Goal: Task Accomplishment & Management: Manage account settings

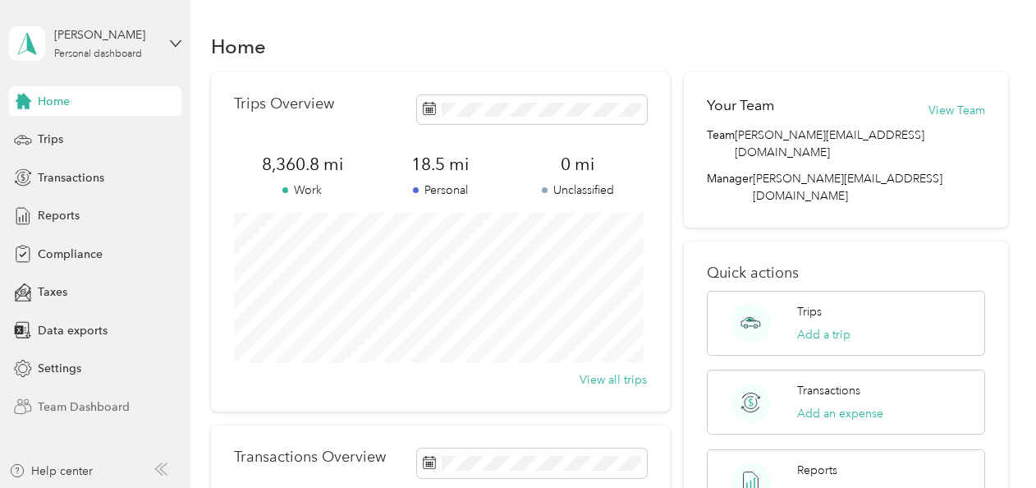
click at [94, 406] on span "Team Dashboard" at bounding box center [84, 406] width 92 height 17
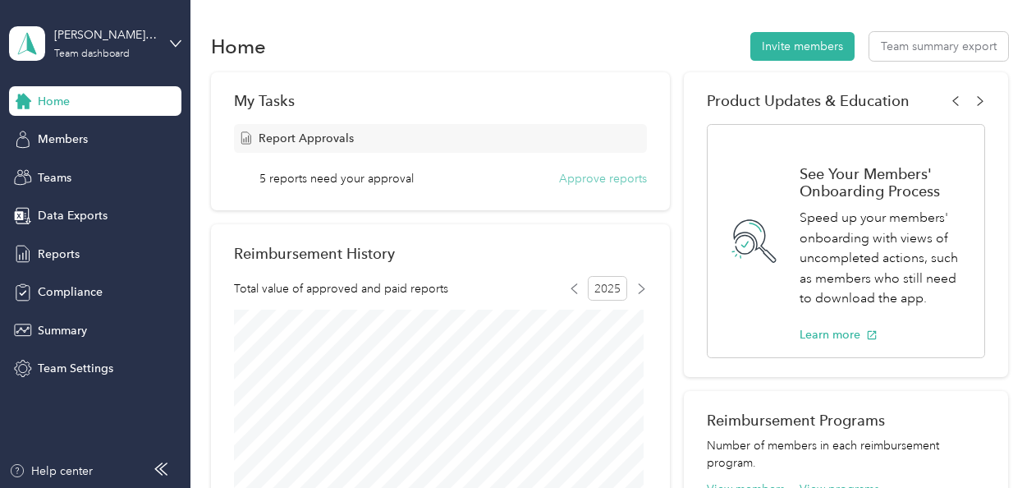
click at [594, 175] on button "Approve reports" at bounding box center [603, 178] width 88 height 17
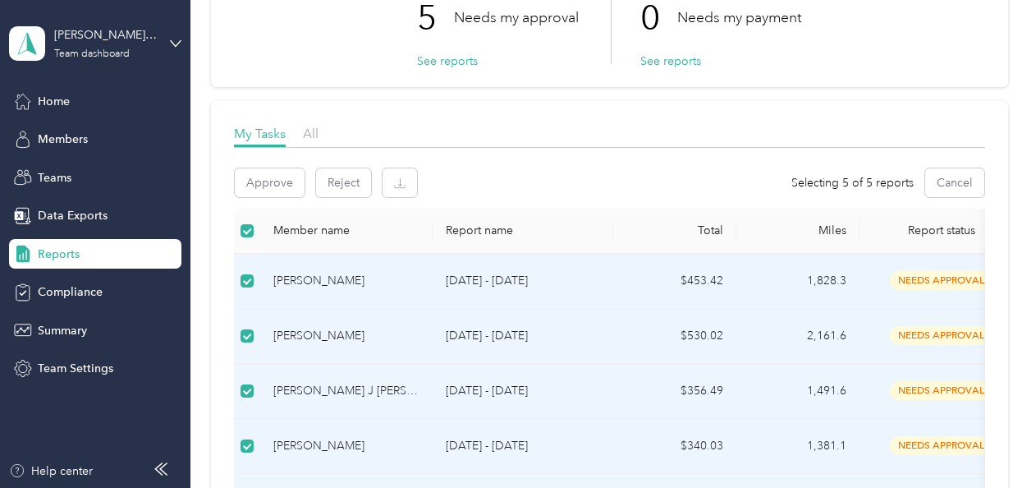
scroll to position [136, 0]
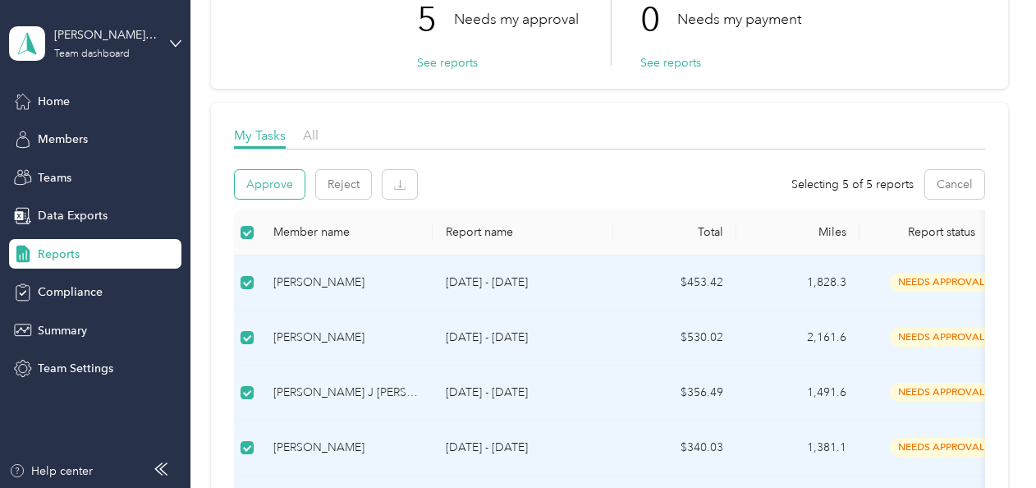
click at [269, 189] on button "Approve" at bounding box center [270, 184] width 70 height 29
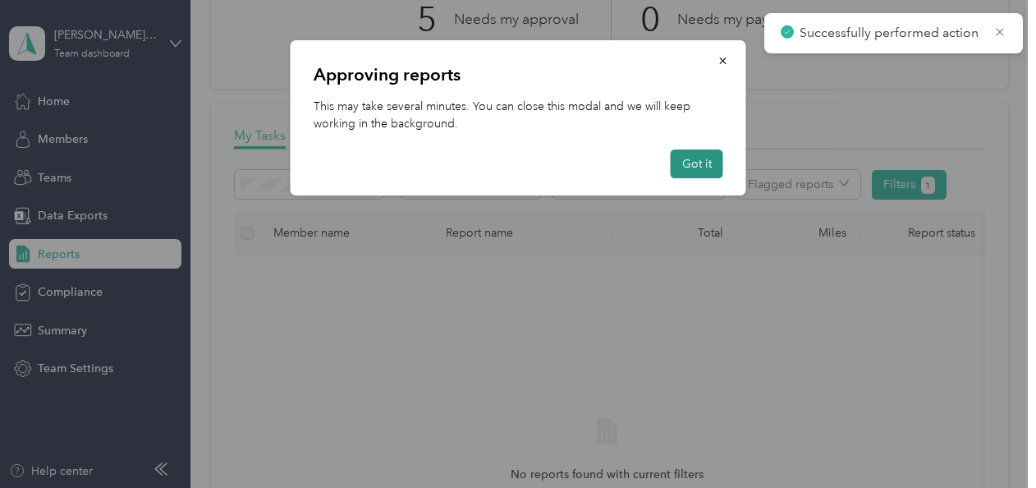
click at [710, 167] on button "Got it" at bounding box center [697, 163] width 53 height 29
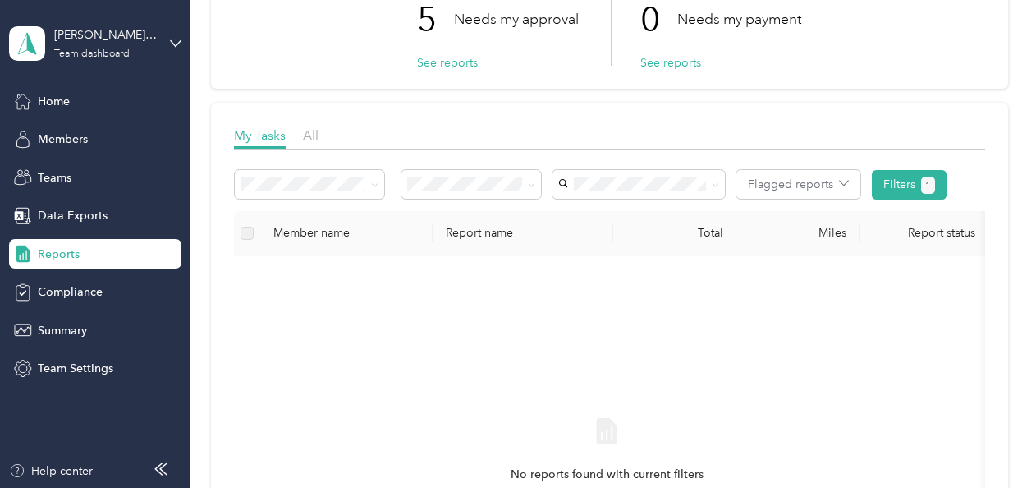
click at [494, 312] on span "Approved by me" at bounding box center [458, 308] width 90 height 14
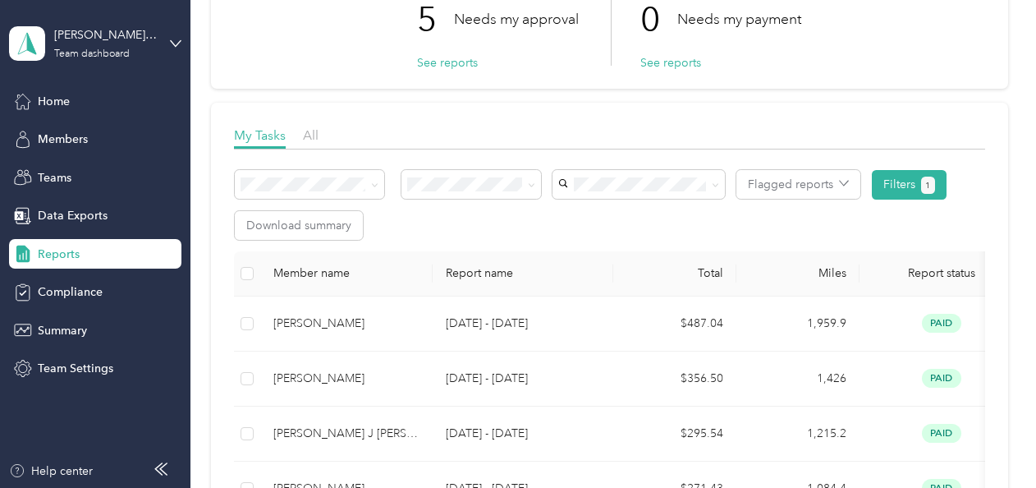
scroll to position [172, 0]
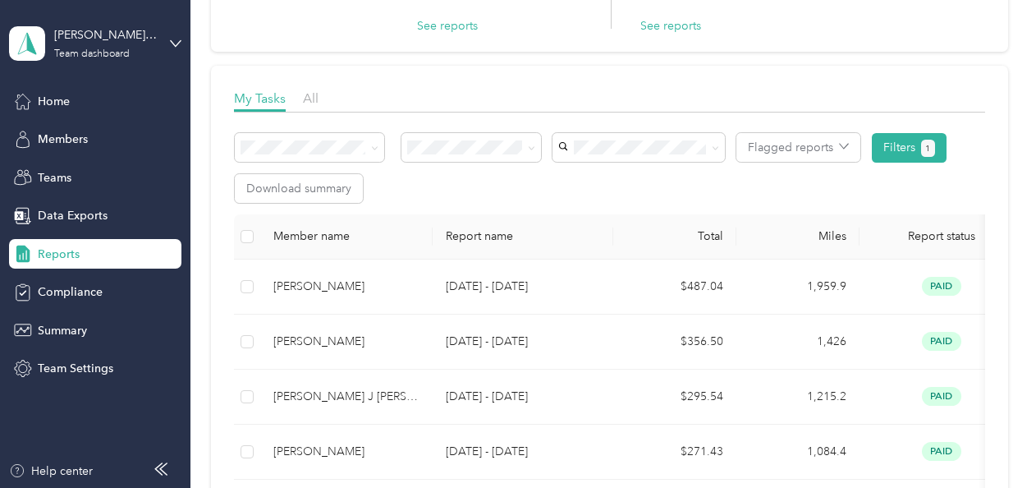
click at [495, 237] on th "Report name" at bounding box center [523, 236] width 181 height 45
click at [911, 138] on button "Filters 1" at bounding box center [909, 148] width 75 height 30
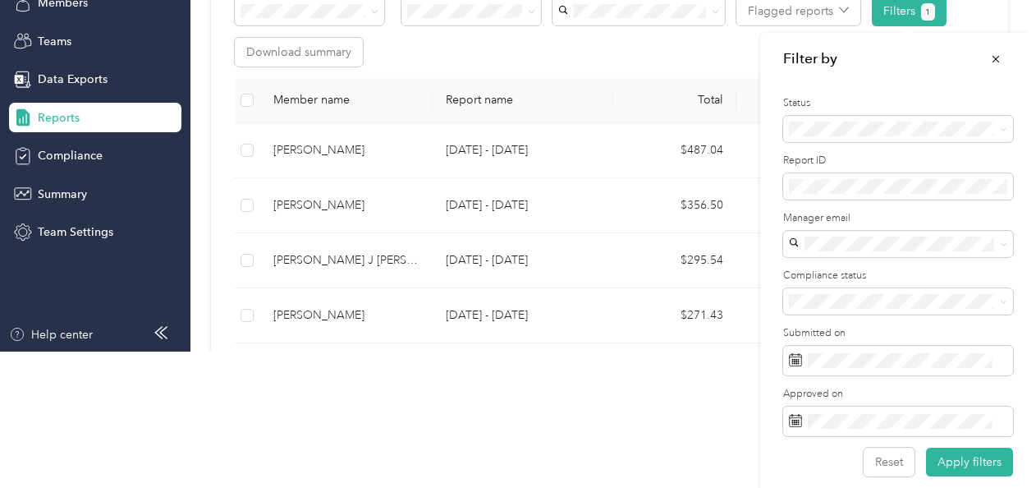
scroll to position [148, 0]
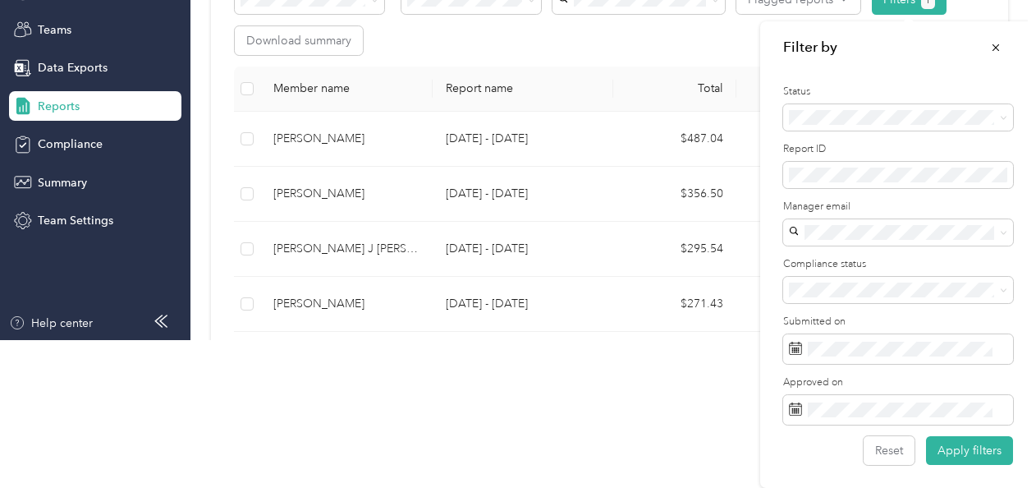
click at [676, 340] on html "kyoung@phoenixcontact.com Team dashboard Home Members Teams Data Exports Report…" at bounding box center [514, 96] width 1028 height 488
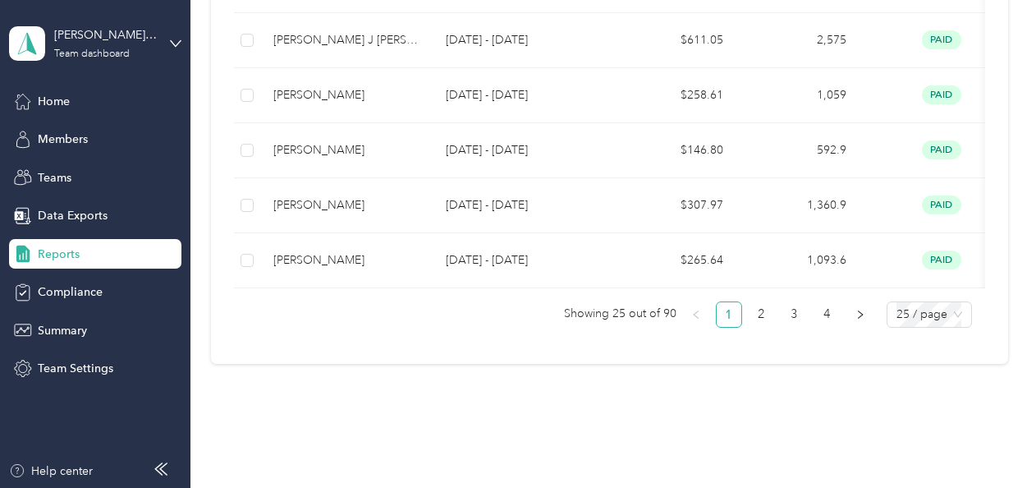
scroll to position [1570, 0]
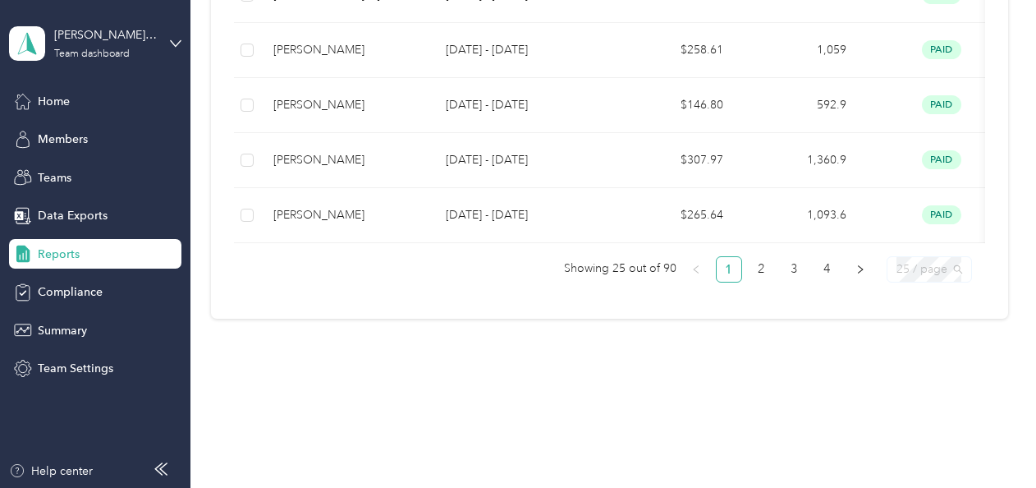
click at [951, 268] on span "25 / page" at bounding box center [930, 269] width 66 height 25
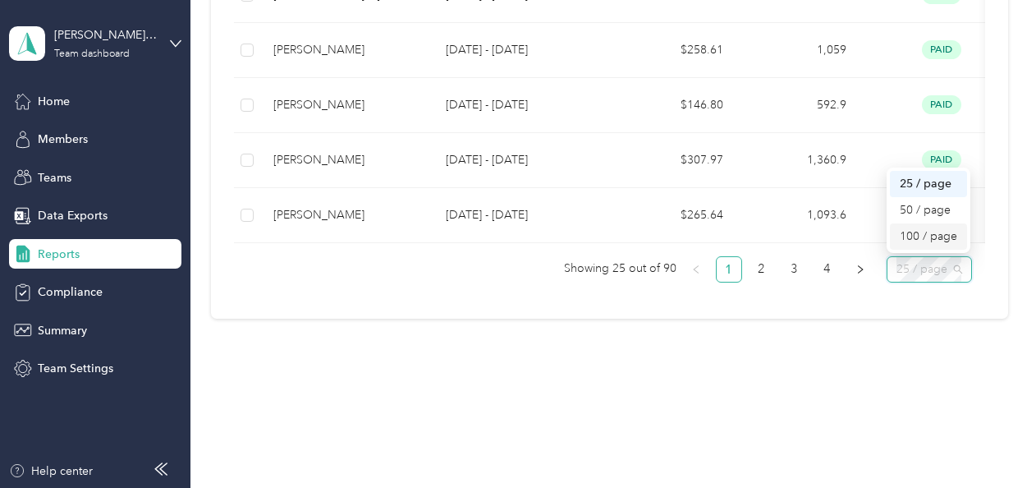
click at [930, 234] on div "100 / page" at bounding box center [929, 236] width 58 height 18
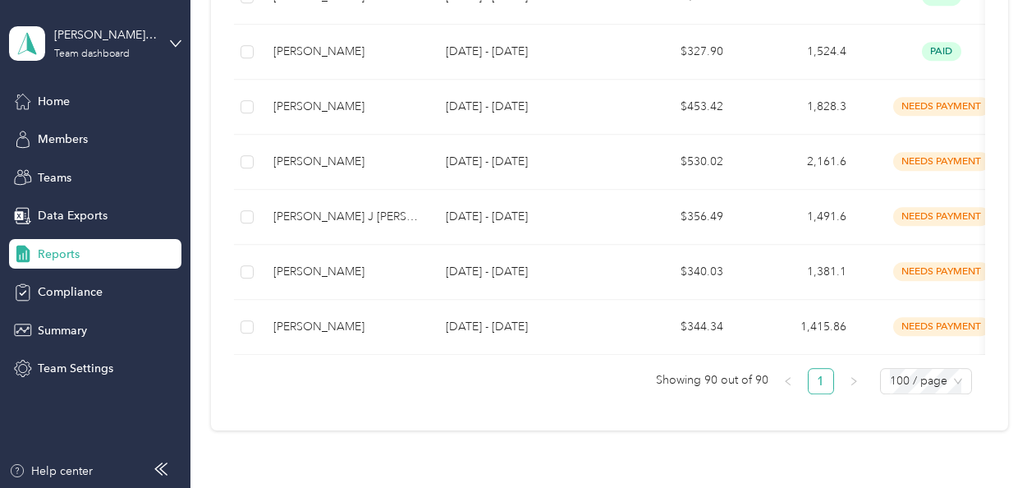
scroll to position [5110, 0]
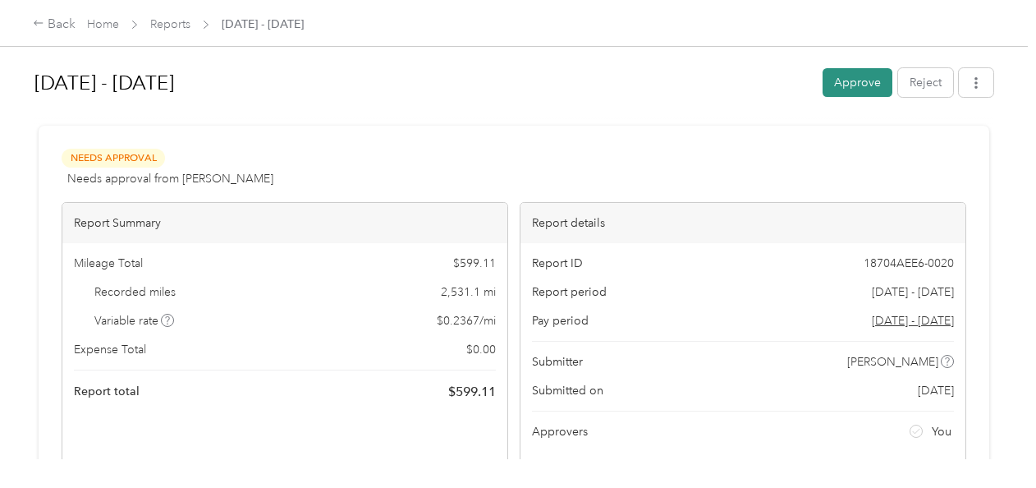
click at [833, 84] on button "Approve" at bounding box center [858, 82] width 70 height 29
